Goal: Transaction & Acquisition: Purchase product/service

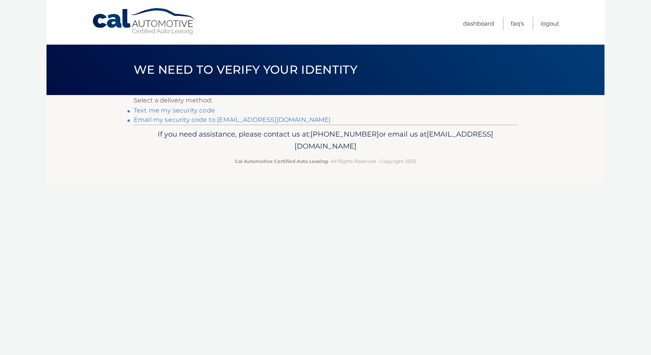
click at [178, 110] on link "Text me my security code" at bounding box center [174, 110] width 81 height 7
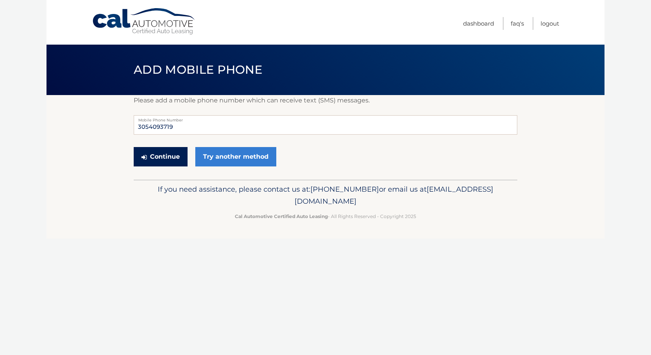
click at [164, 160] on button "Continue" at bounding box center [161, 156] width 54 height 19
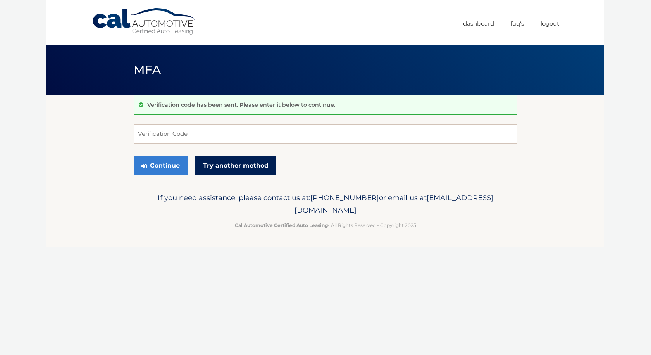
click at [246, 163] on link "Try another method" at bounding box center [235, 165] width 81 height 19
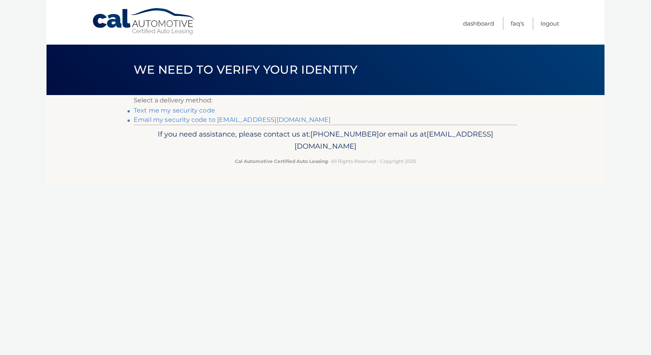
click at [147, 120] on link "Email my security code to [EMAIL_ADDRESS][DOMAIN_NAME]" at bounding box center [232, 119] width 197 height 7
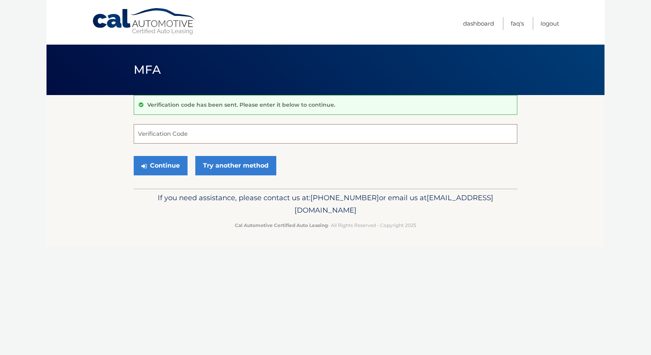
click at [154, 134] on input "Verification Code" at bounding box center [326, 133] width 384 height 19
type input "008080"
click at [178, 171] on button "Continue" at bounding box center [161, 165] width 54 height 19
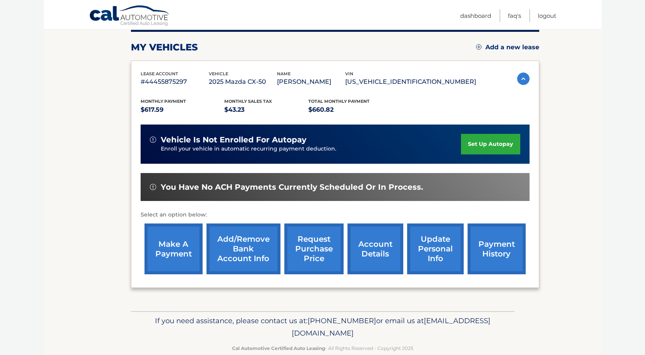
scroll to position [115, 0]
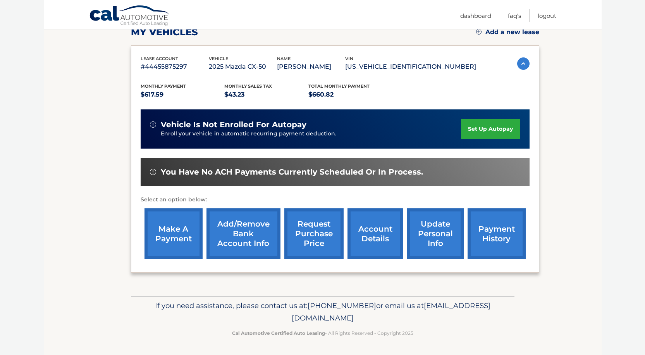
click at [182, 238] on link "make a payment" at bounding box center [174, 233] width 58 height 51
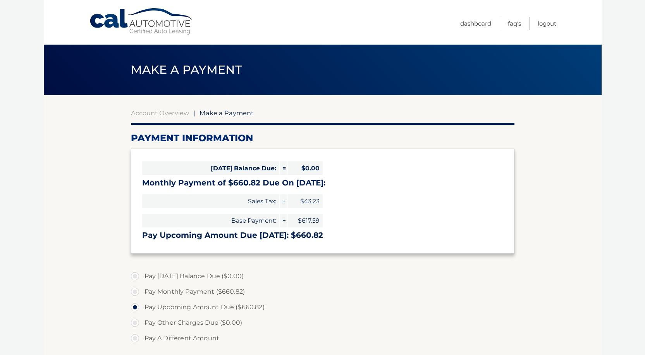
select select "MDcxNzEyYTMtMzBkYS00NGM1LWE4OTYtMWNjYmFmMWJiZjk4"
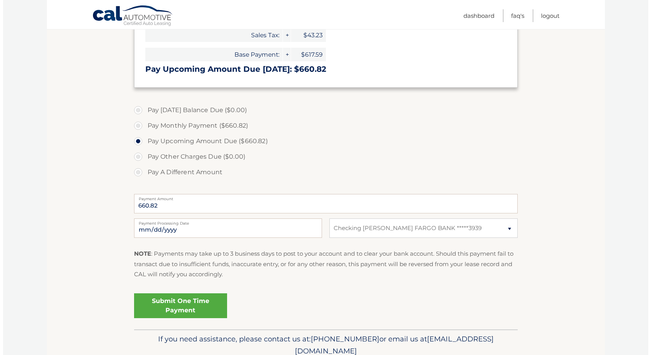
scroll to position [199, 0]
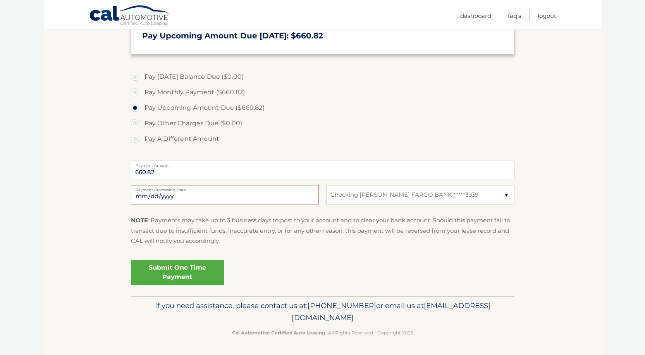
click at [149, 196] on input "2025-10-07" at bounding box center [225, 194] width 188 height 19
type input "2025-10-09"
click at [160, 270] on link "Submit One Time Payment" at bounding box center [177, 272] width 93 height 25
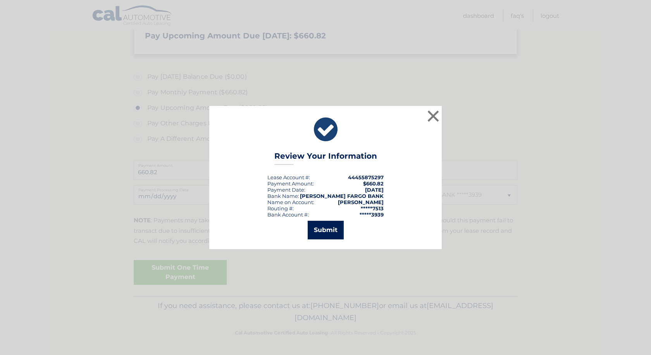
click at [318, 230] on button "Submit" at bounding box center [326, 229] width 36 height 19
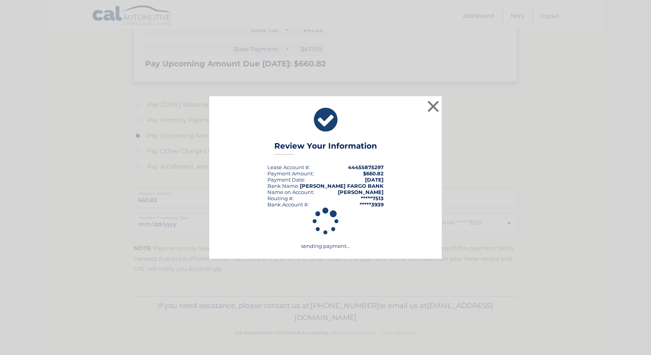
scroll to position [171, 0]
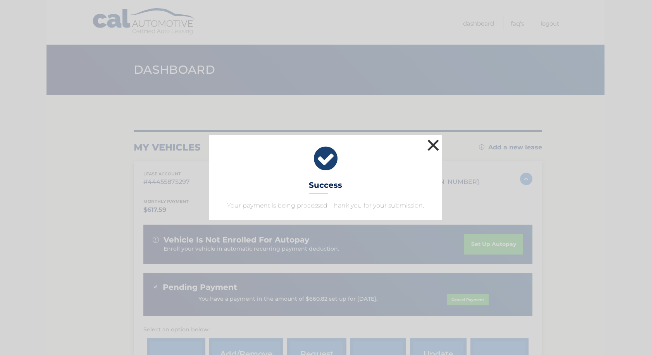
click at [434, 144] on button "×" at bounding box center [433, 145] width 16 height 16
